Goal: Find specific page/section: Find specific page/section

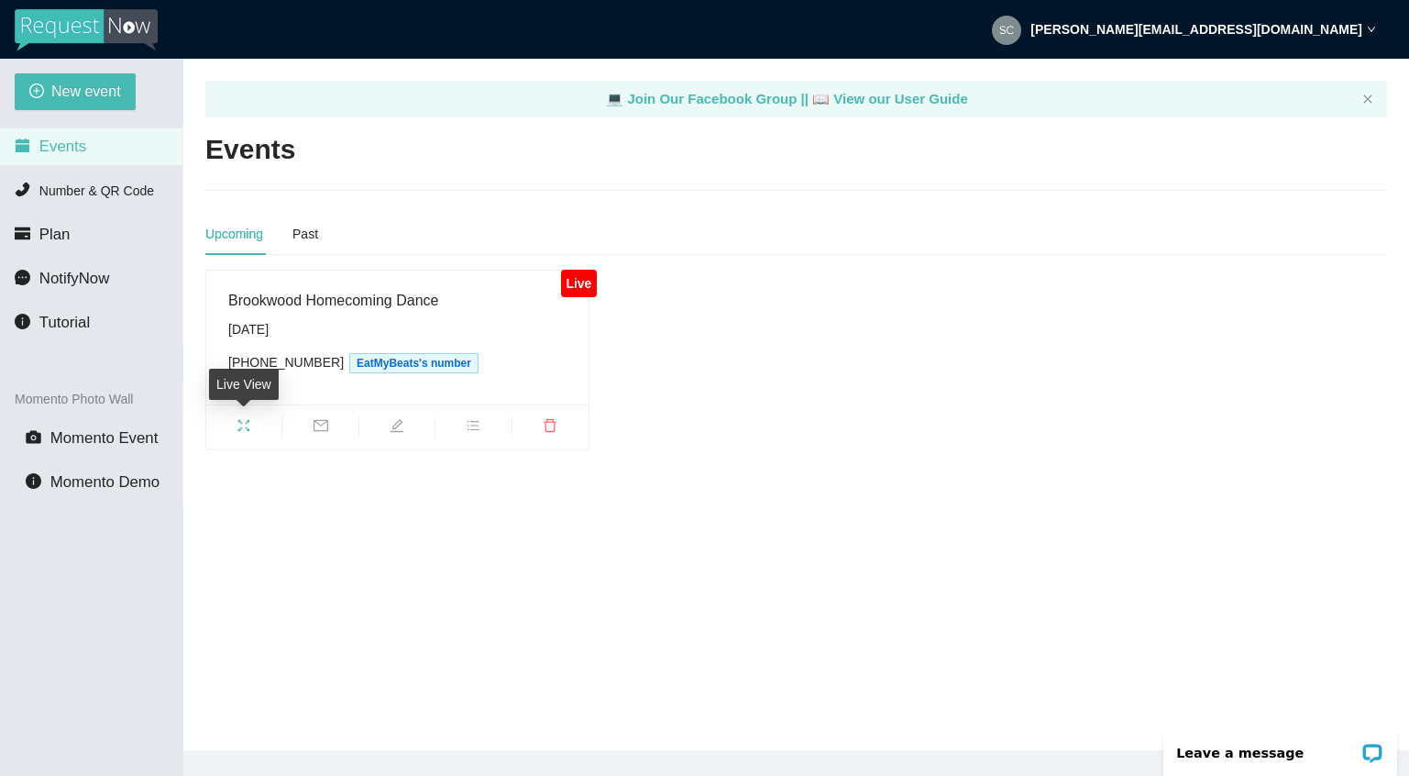
click at [242, 428] on icon "fullscreen" at bounding box center [244, 425] width 15 height 15
click at [1369, 31] on icon "down" at bounding box center [1371, 29] width 9 height 9
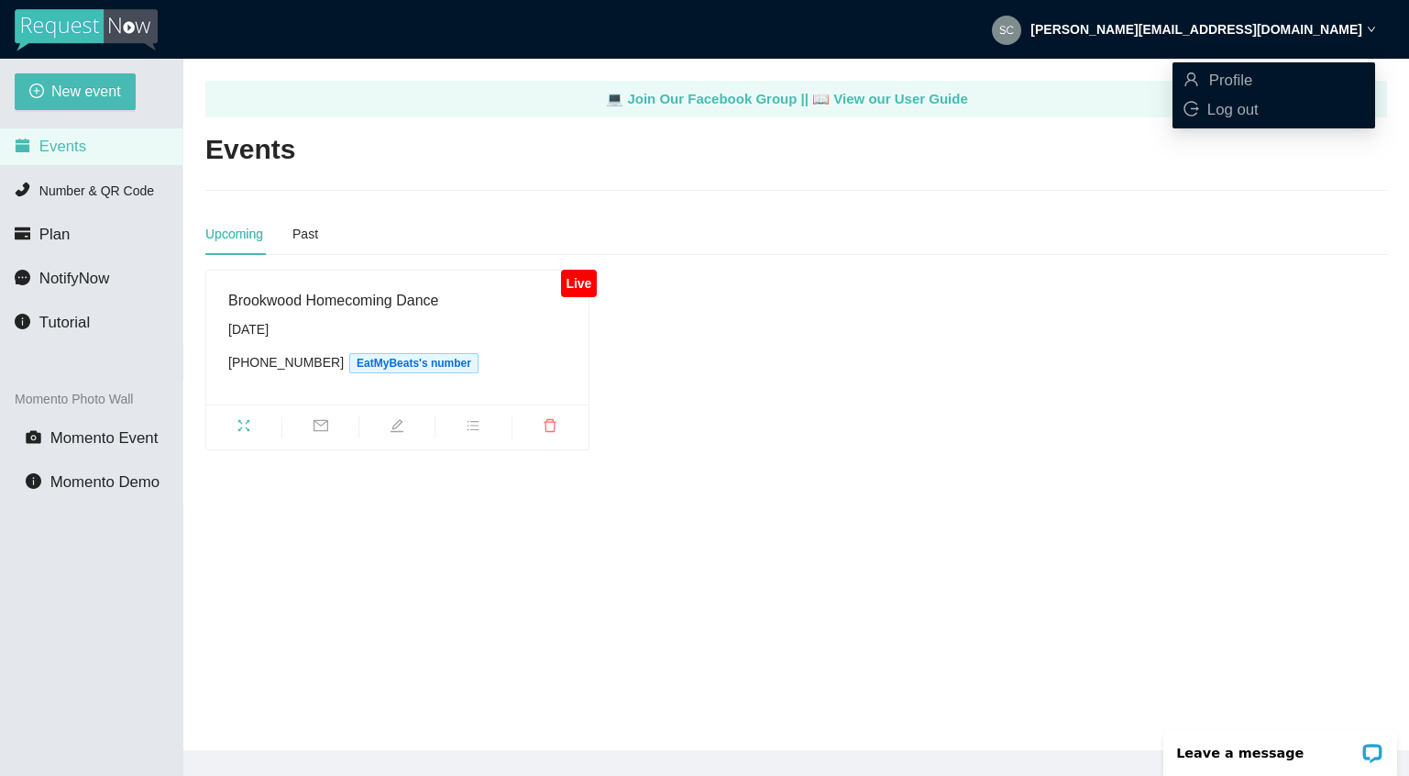
click at [943, 291] on div "Live Brookwood Homecoming Dance [DATE] [PHONE_NUMBER] EatMyBeats's number" at bounding box center [796, 360] width 1197 height 181
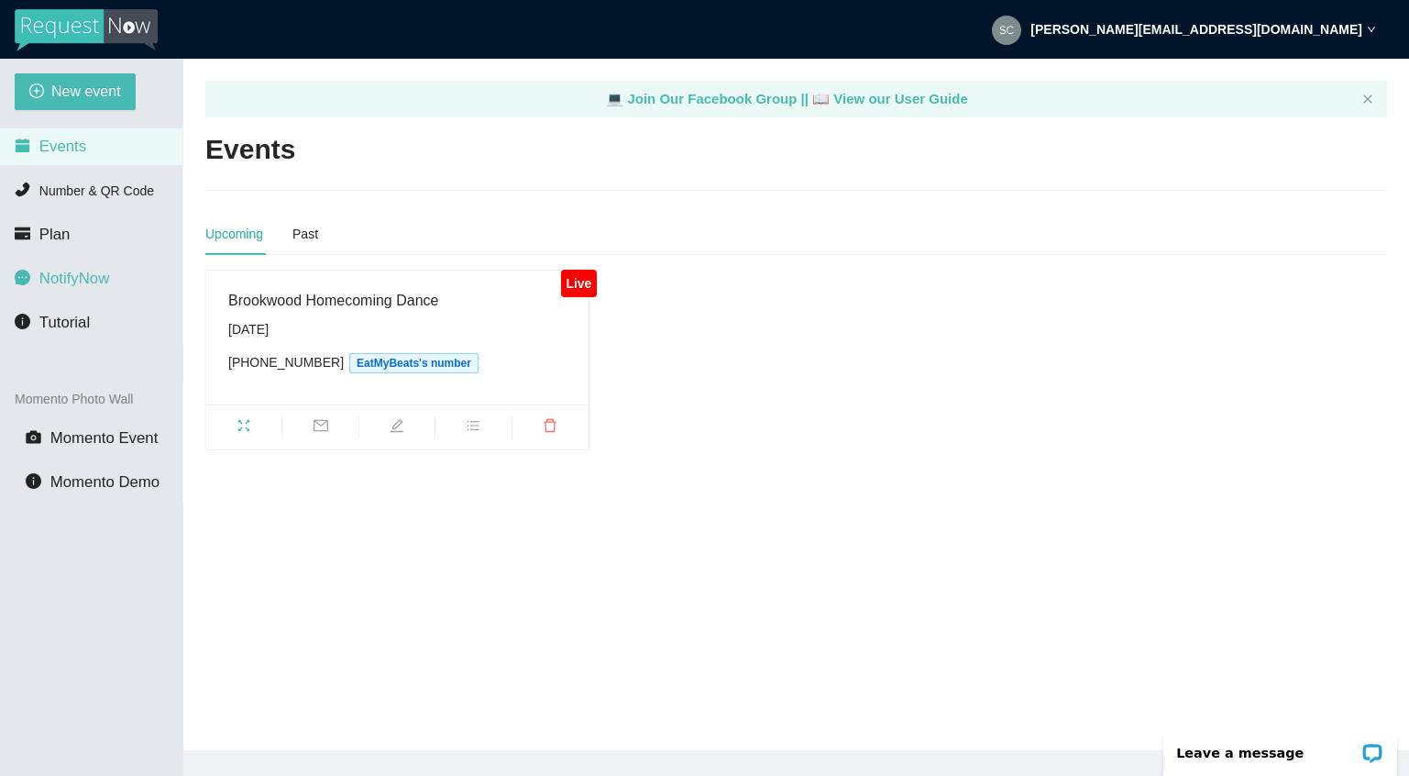
click at [62, 281] on span "NotifyNow" at bounding box center [74, 278] width 70 height 17
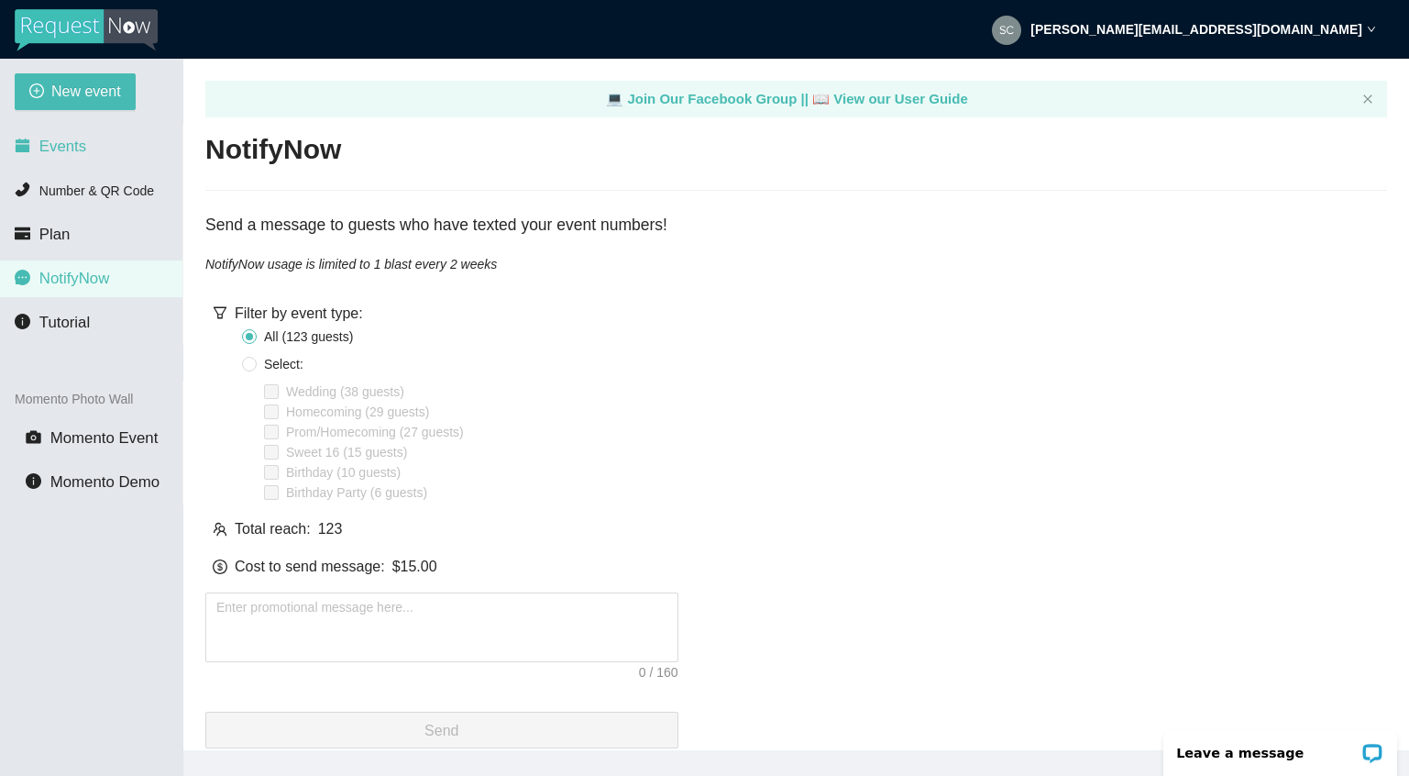
click at [76, 158] on li "Events" at bounding box center [91, 146] width 182 height 37
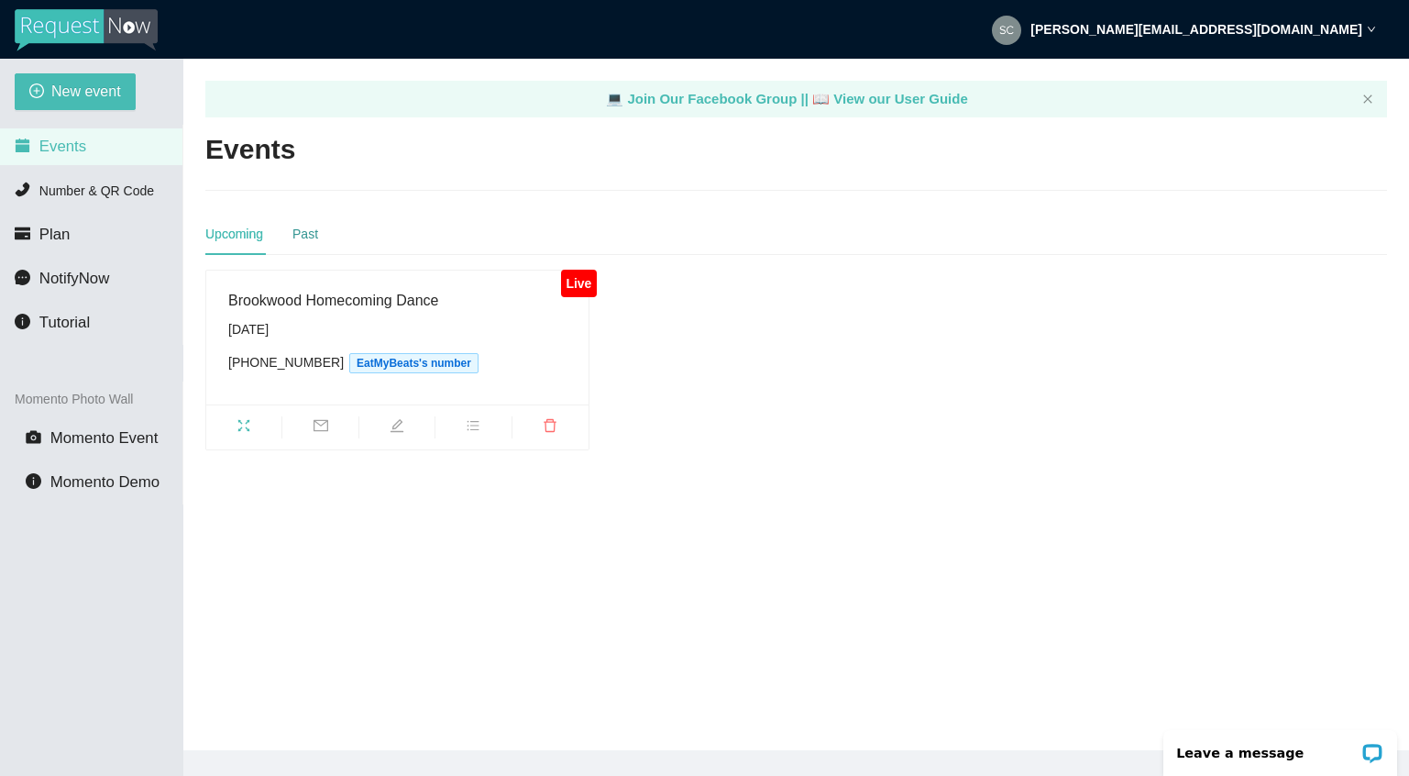
click at [317, 240] on div "Past" at bounding box center [305, 234] width 26 height 20
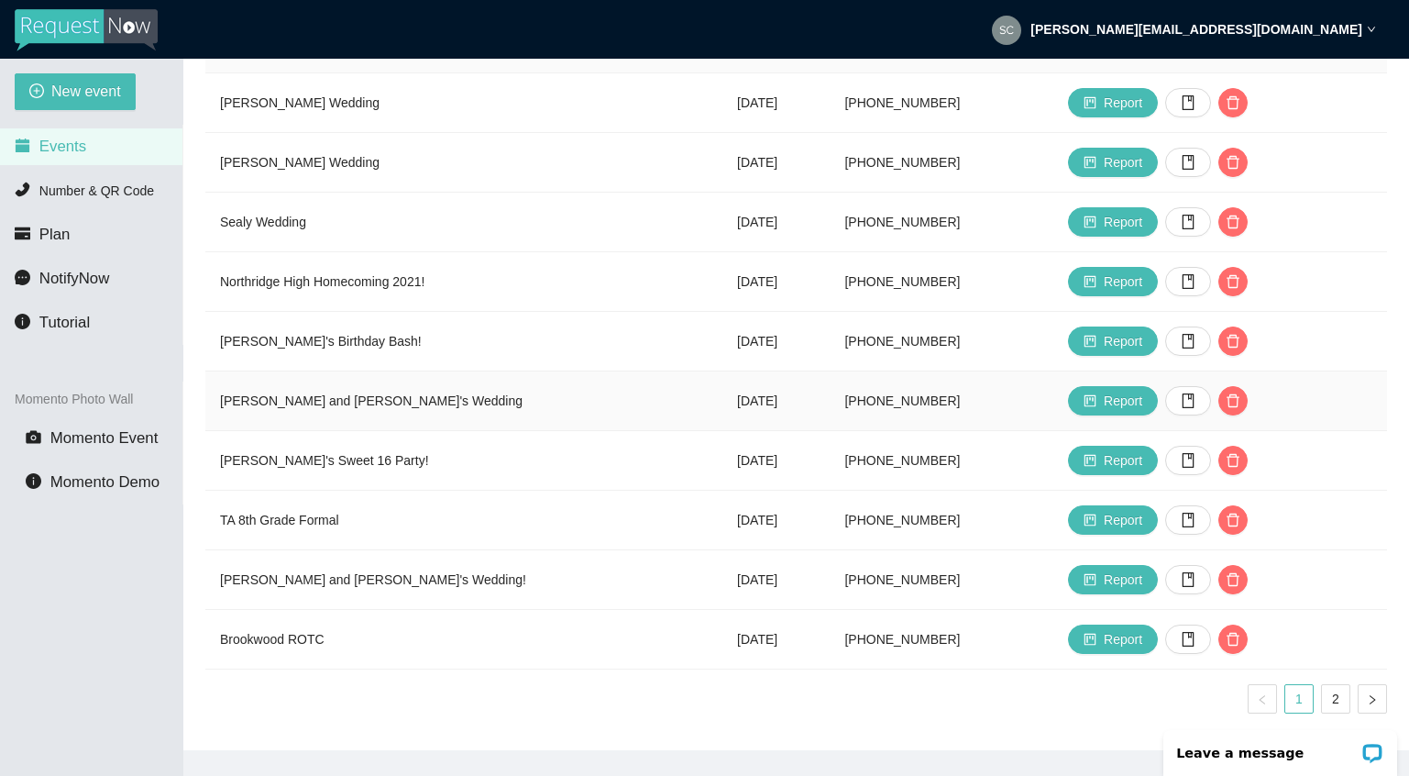
scroll to position [259, 0]
click at [1334, 690] on link "2" at bounding box center [1336, 699] width 28 height 28
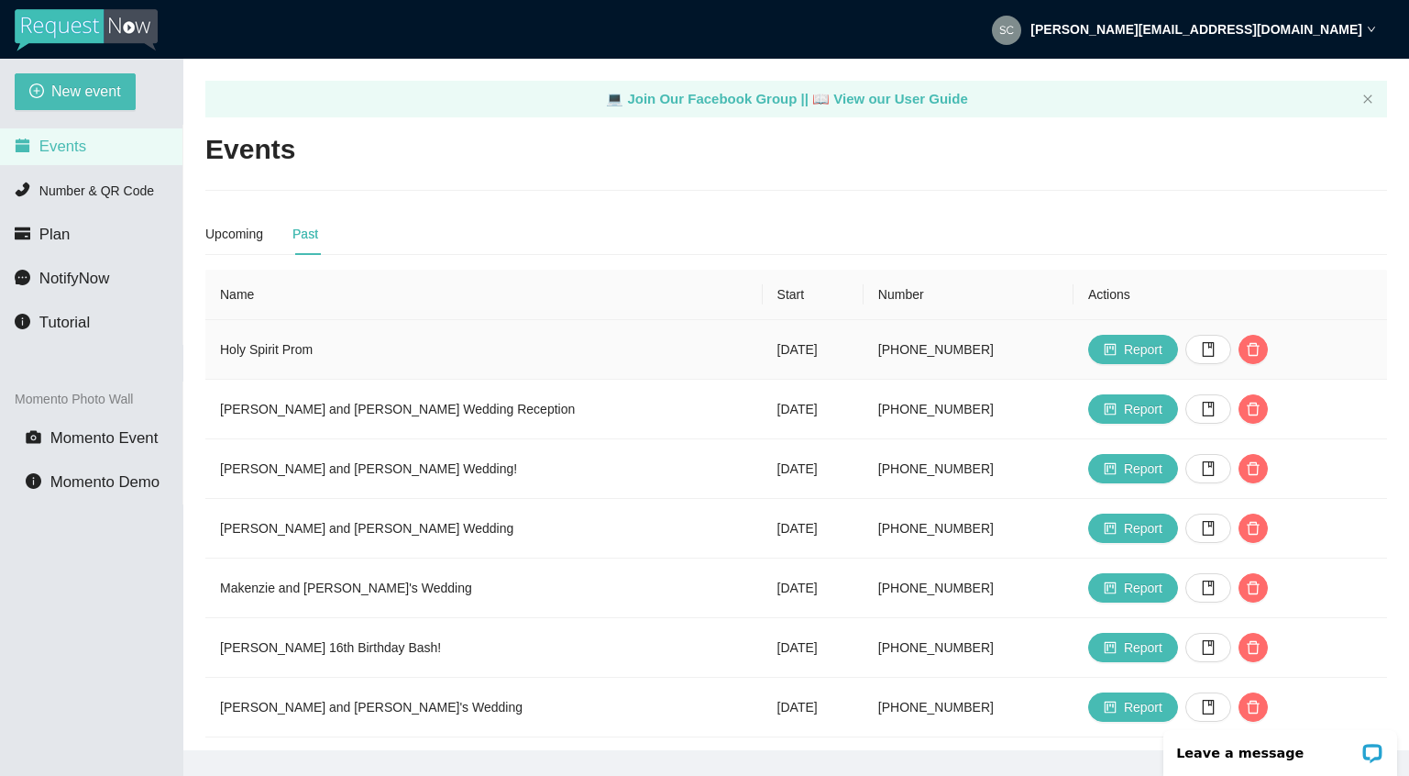
scroll to position [0, 0]
